Goal: Navigation & Orientation: Find specific page/section

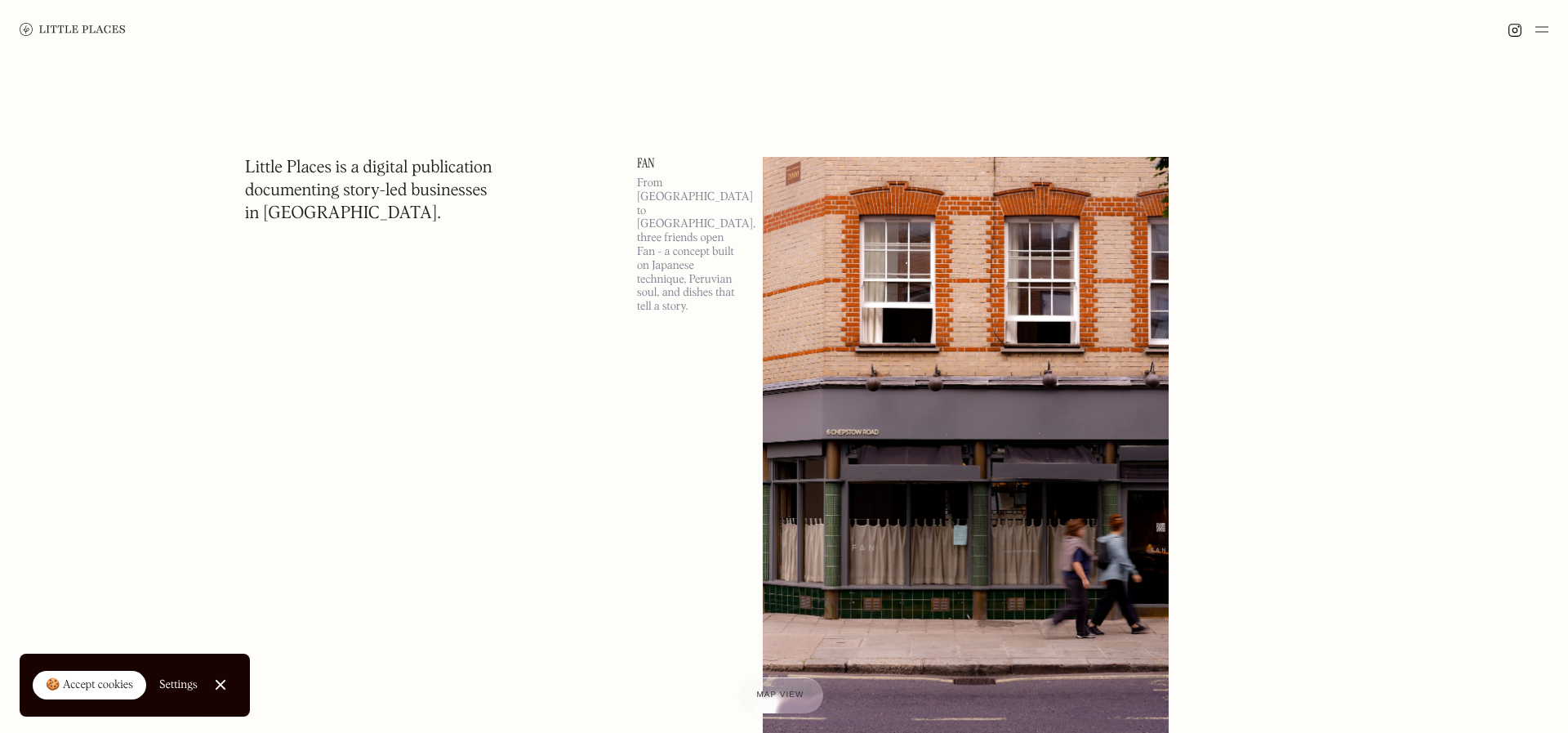
click at [220, 683] on link "Close Cookie Popup" at bounding box center [220, 684] width 33 height 33
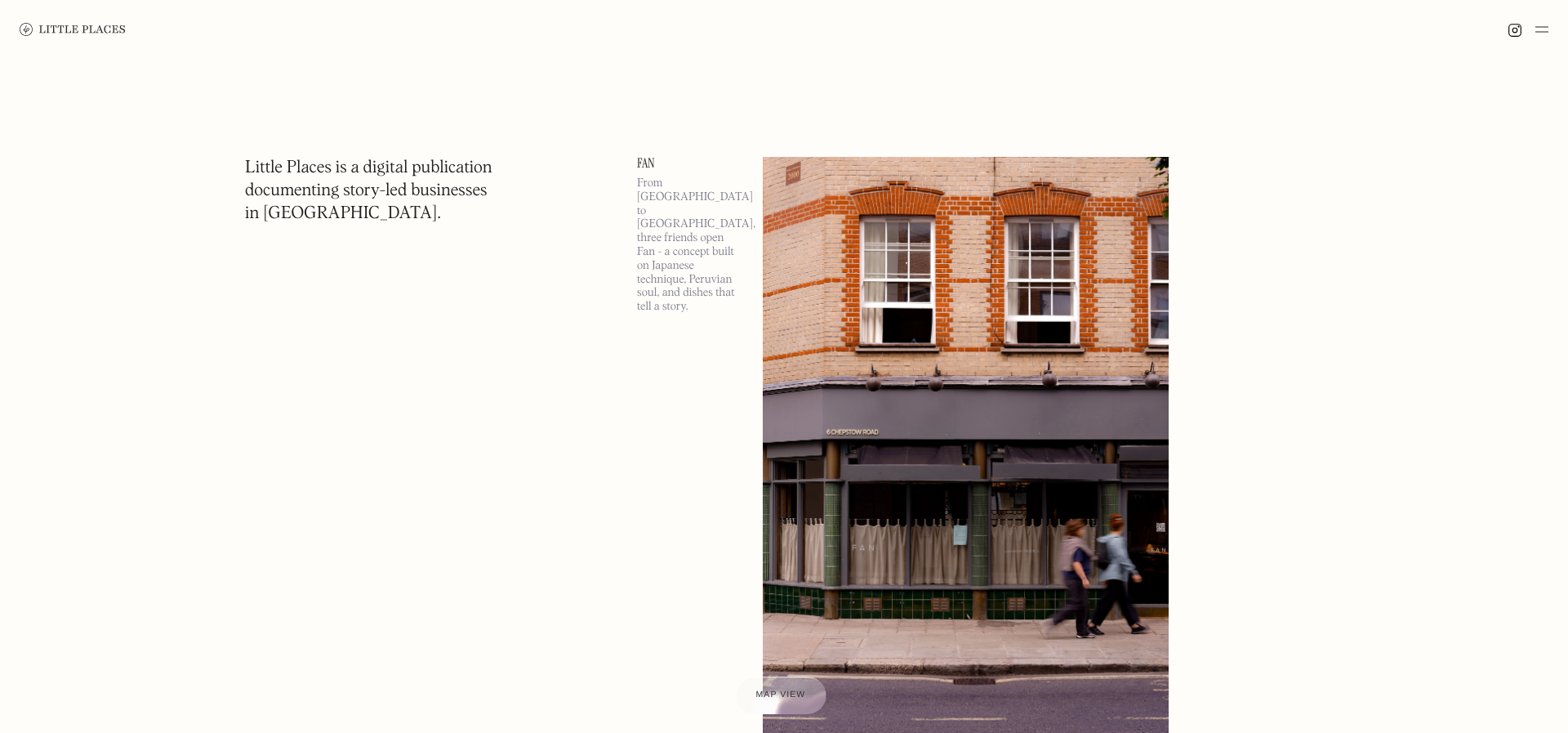
click at [789, 684] on div at bounding box center [780, 695] width 90 height 38
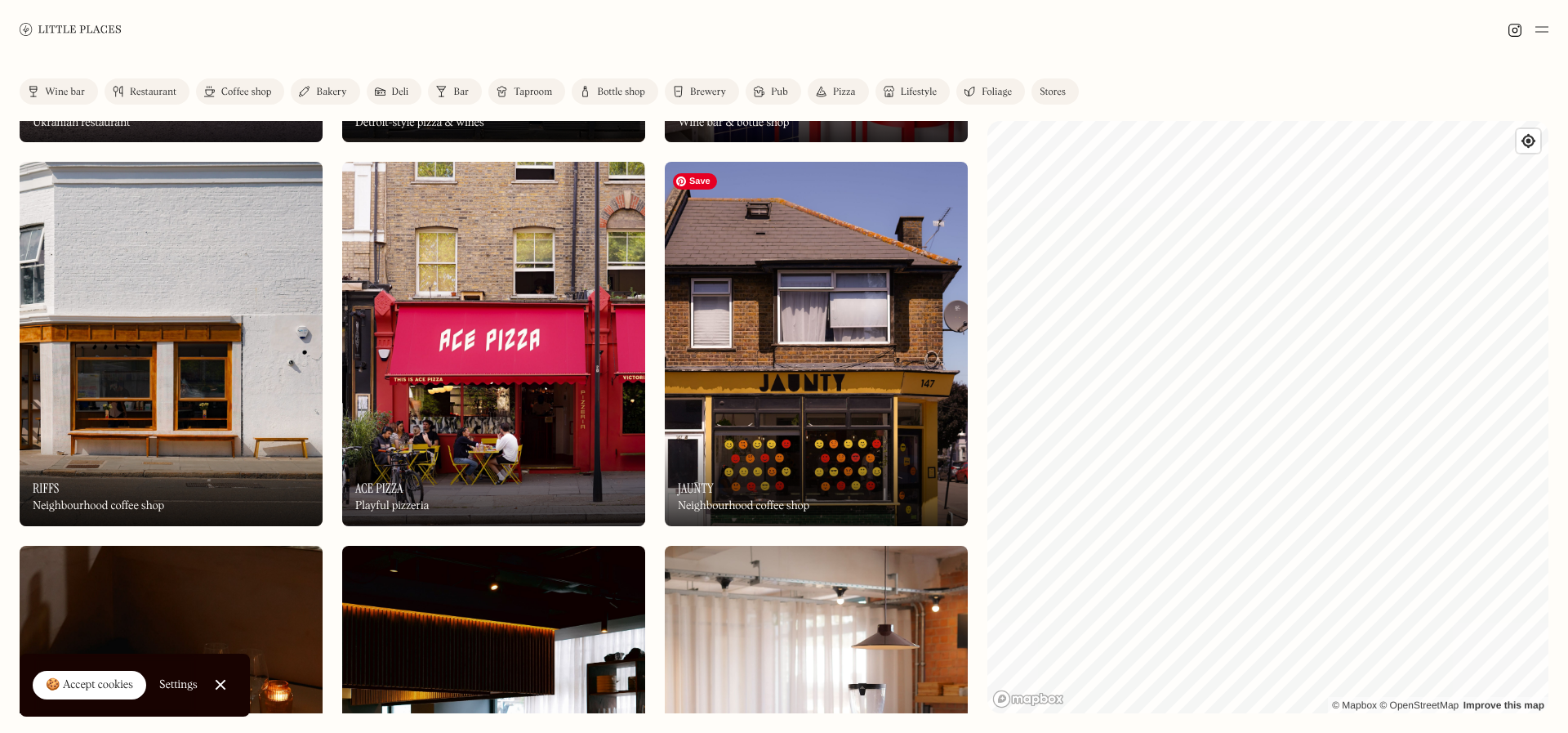
scroll to position [728, 0]
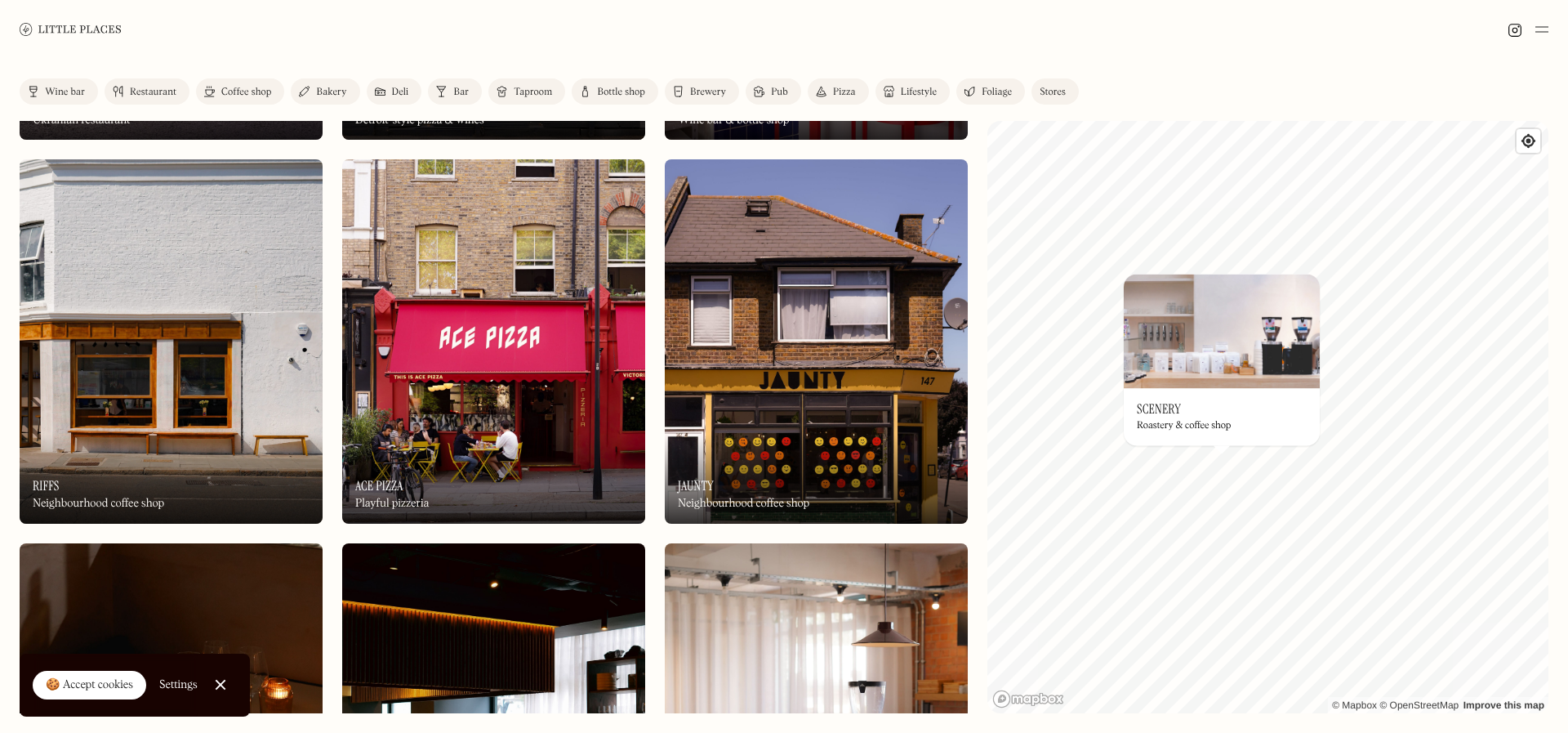
click at [1205, 426] on div "Roastery & coffee shop" at bounding box center [1184, 426] width 94 height 12
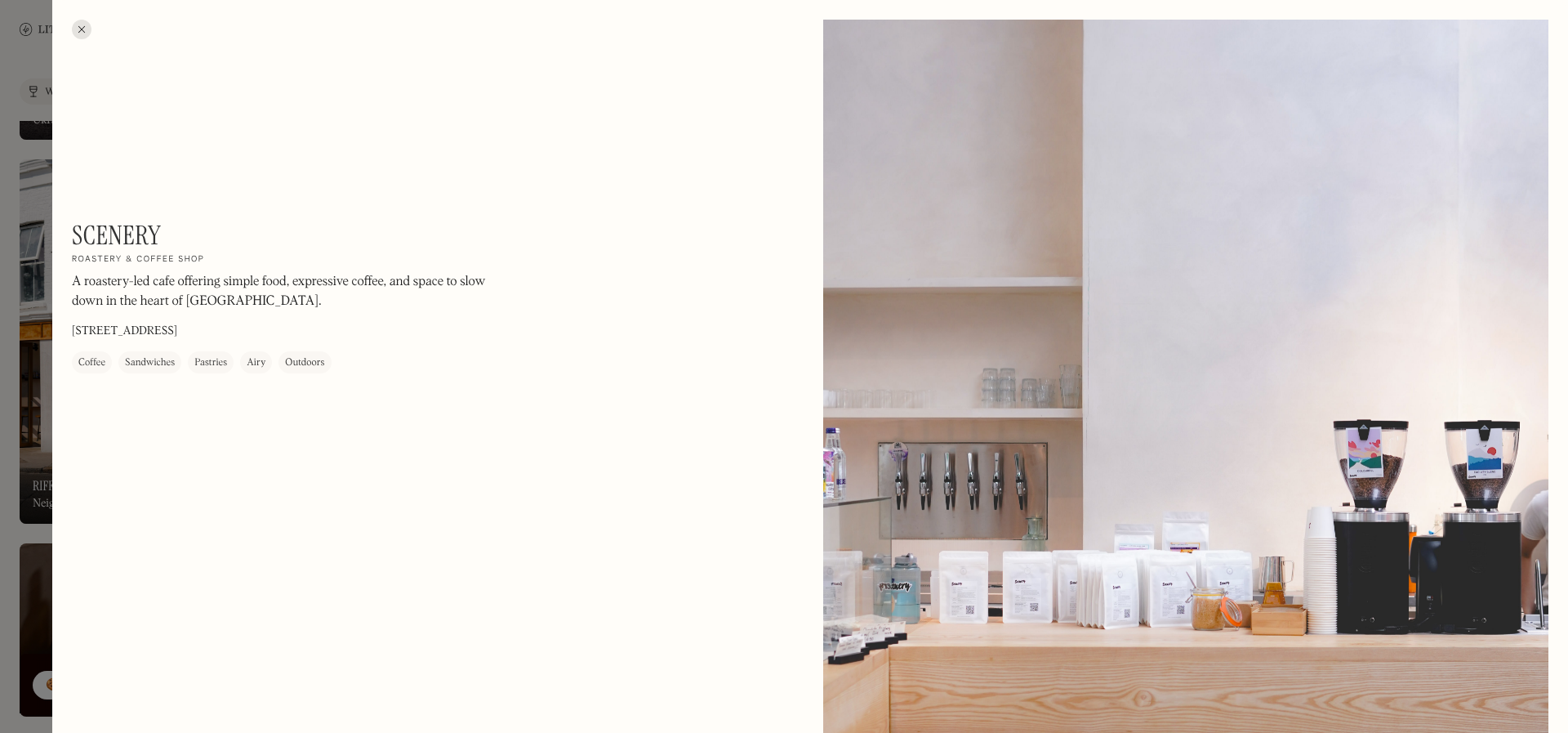
click at [80, 30] on div at bounding box center [82, 29] width 19 height 19
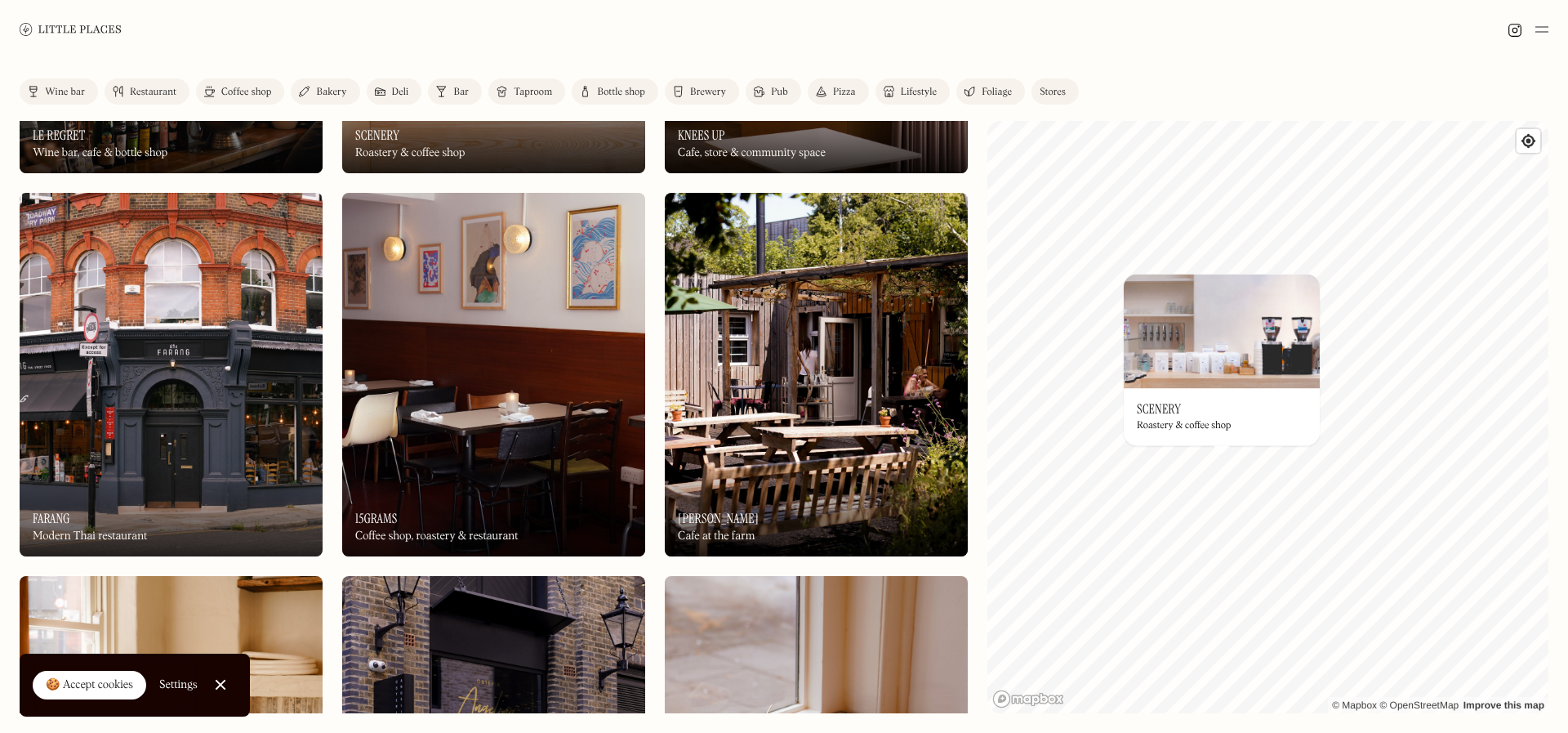
scroll to position [1864, 0]
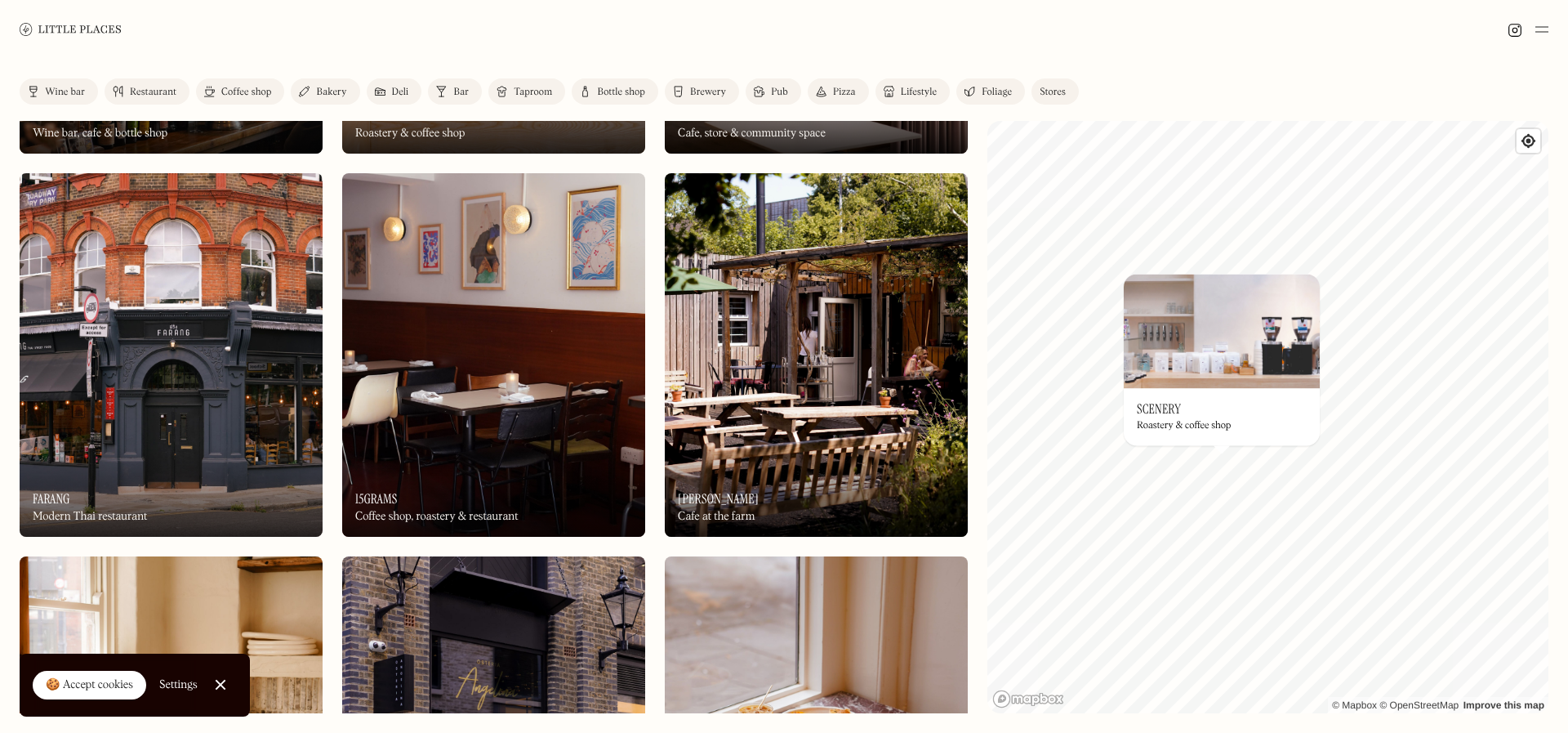
click at [994, 88] on div "Foliage" at bounding box center [996, 92] width 30 height 10
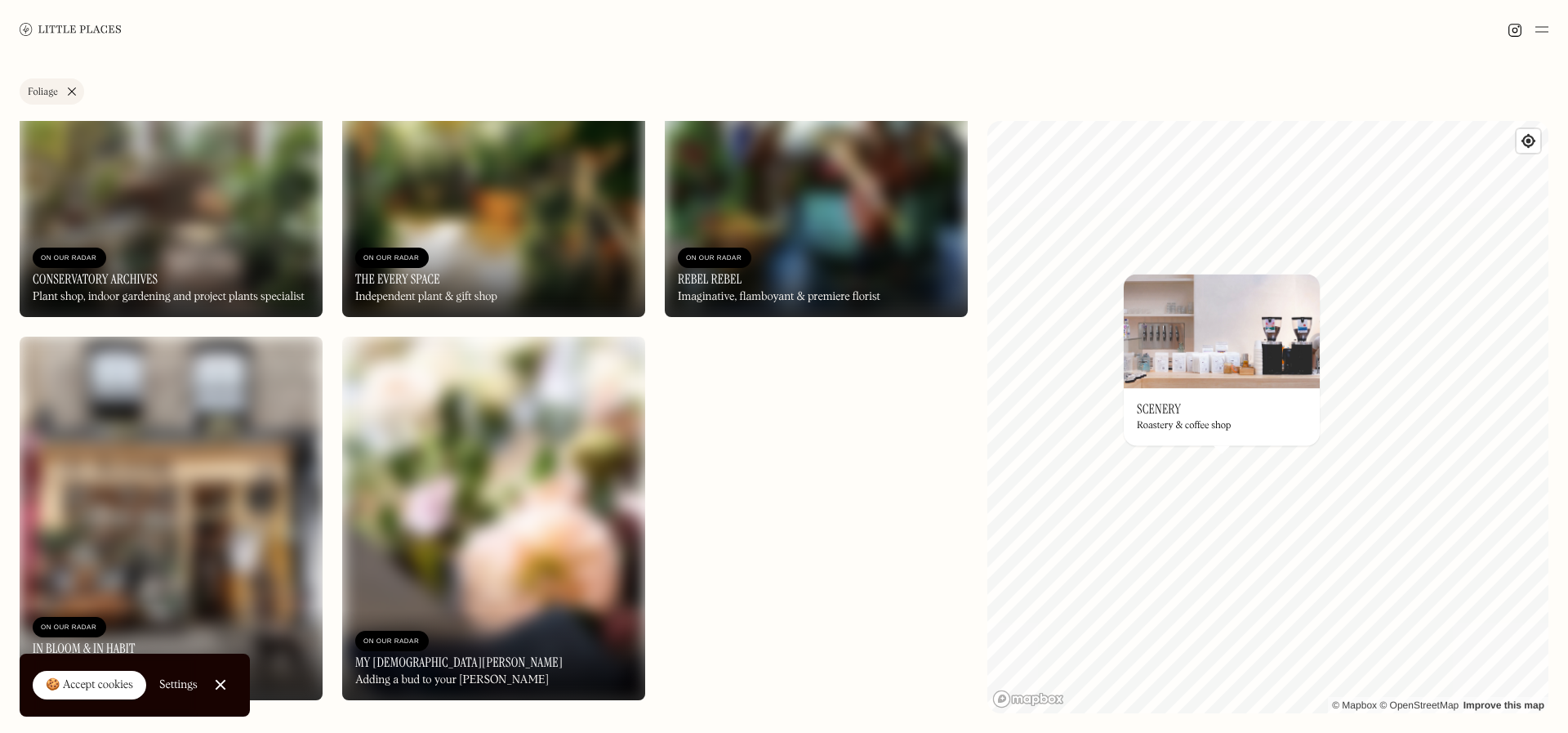
scroll to position [935, 0]
click at [868, 217] on img at bounding box center [817, 134] width 303 height 363
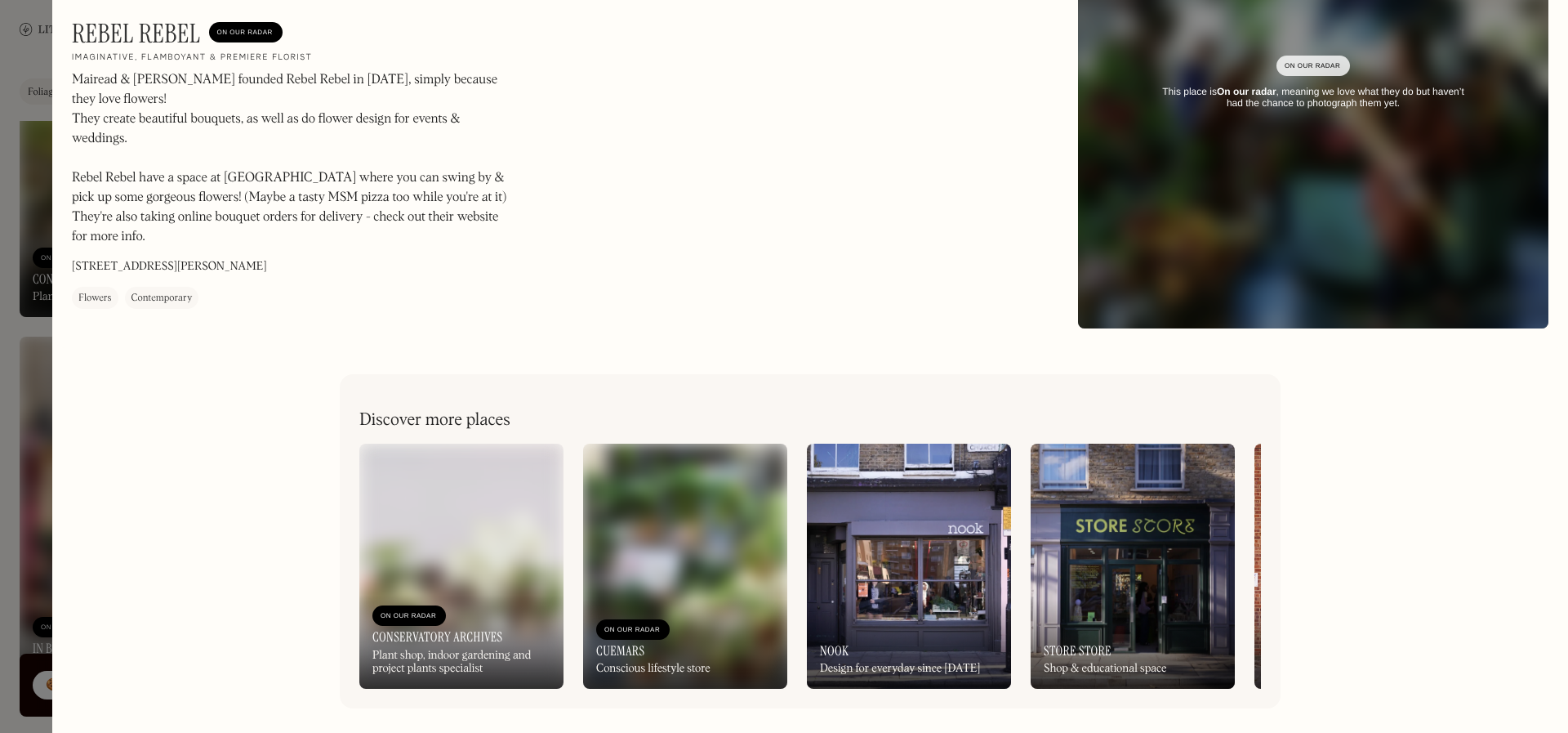
scroll to position [183, 0]
